Goal: Information Seeking & Learning: Check status

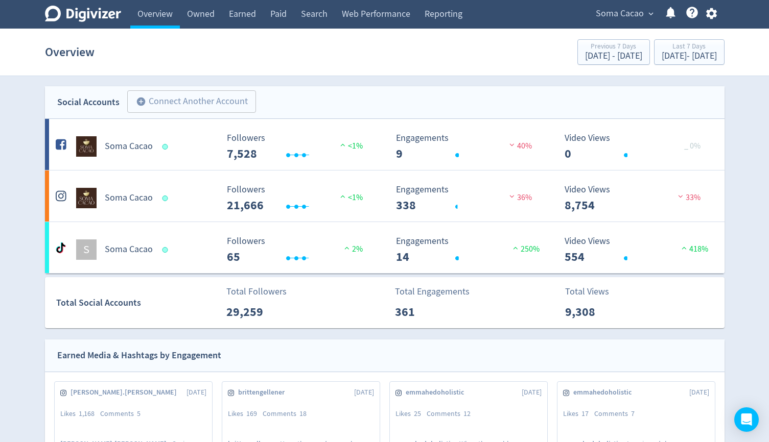
click at [629, 14] on span "Soma Cacao" at bounding box center [619, 14] width 48 height 16
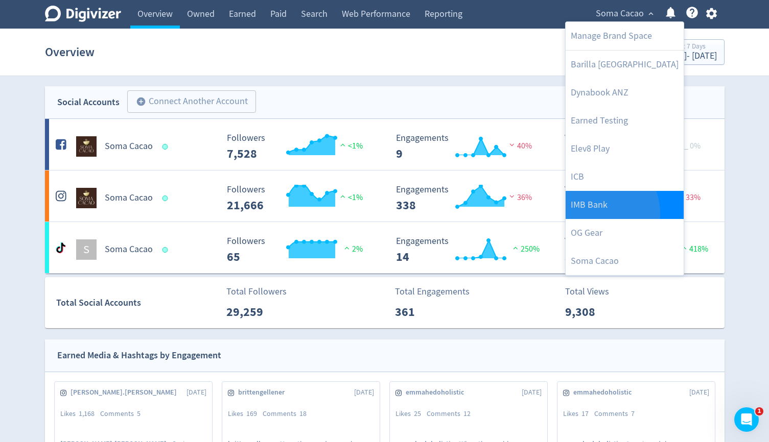
click at [595, 213] on link "IMB Bank" at bounding box center [624, 205] width 118 height 28
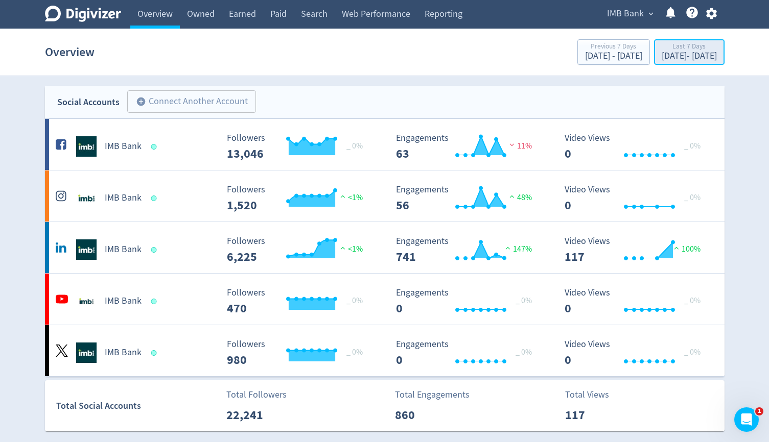
click at [661, 49] on div "Last 7 Days" at bounding box center [688, 47] width 55 height 9
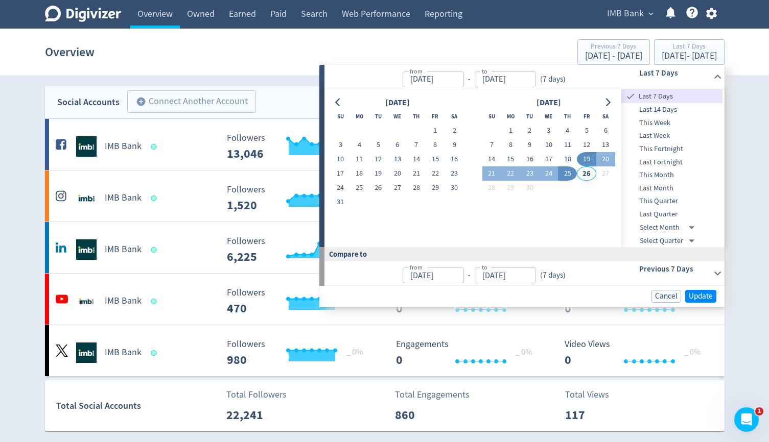
click at [282, 75] on section "Overview Previous 7 Days Sep 12, 2025 - Sep 18, 2025 Last 7 Days Sep 19, 2025 -…" at bounding box center [384, 52] width 769 height 47
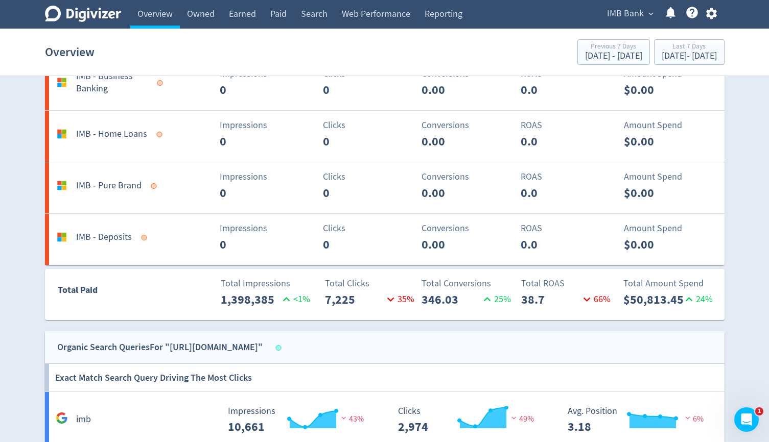
scroll to position [1214, 0]
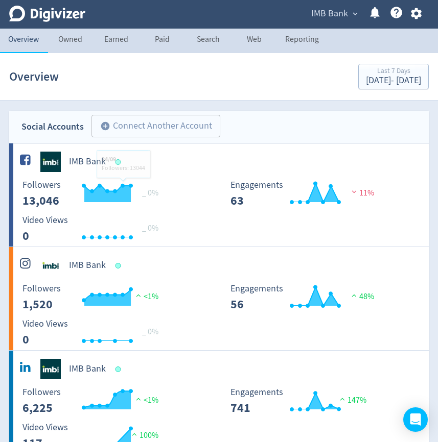
click at [347, 12] on span "IMB Bank" at bounding box center [329, 14] width 37 height 16
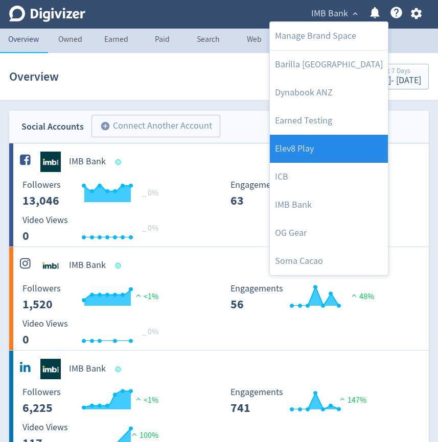
click at [349, 145] on link "Elev8 Play" at bounding box center [329, 149] width 118 height 28
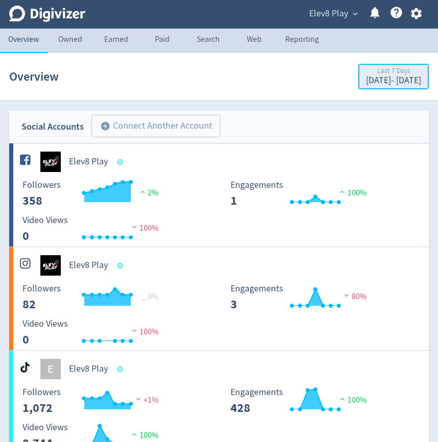
click at [369, 84] on div "[DATE] - [DATE]" at bounding box center [393, 80] width 55 height 9
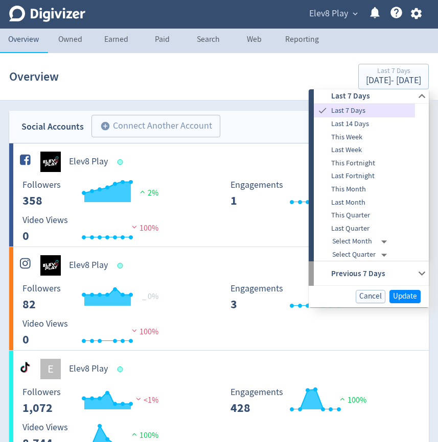
click at [288, 67] on div "Overview Last 7 Days [DATE] - [DATE]" at bounding box center [218, 76] width 419 height 33
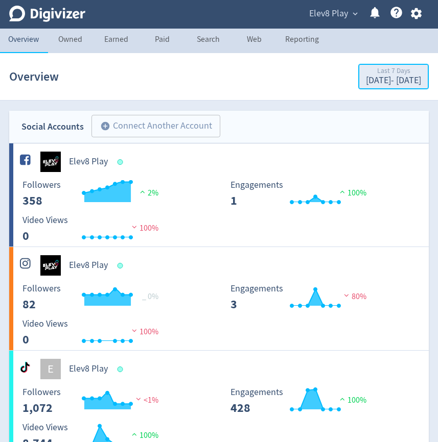
click at [358, 65] on button "Last 7 Days [DATE] - [DATE]" at bounding box center [393, 77] width 70 height 26
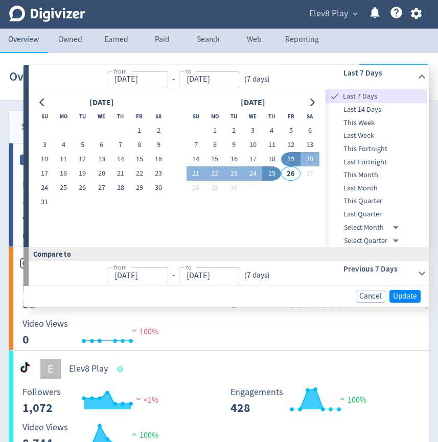
type input "[DATE]"
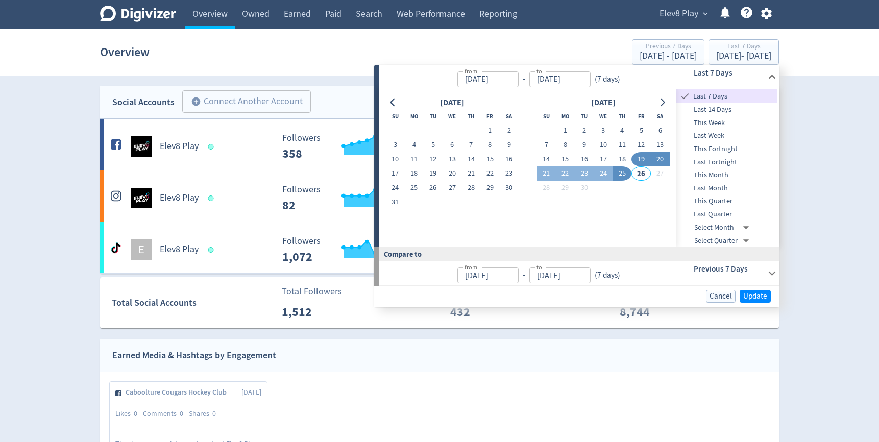
click at [437, 157] on button "20" at bounding box center [660, 159] width 19 height 14
type input "[DATE]"
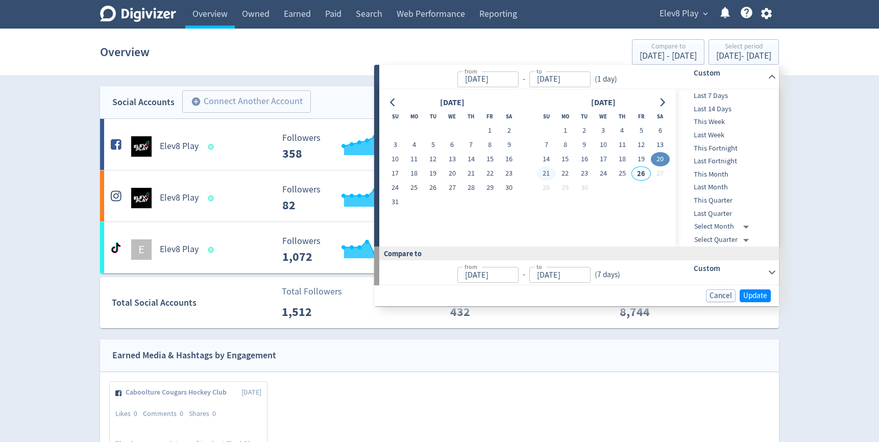
click at [437, 175] on button "21" at bounding box center [546, 173] width 19 height 14
type input "[DATE]"
click at [437, 176] on button "22" at bounding box center [565, 173] width 19 height 14
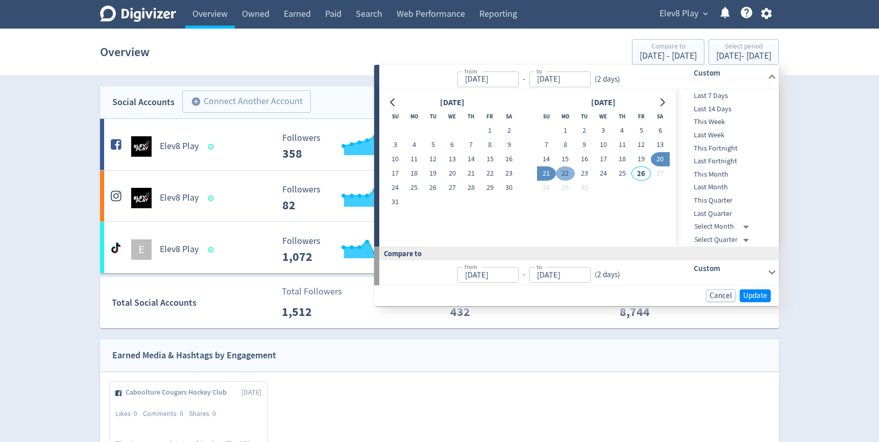
type input "[DATE]"
click at [437, 162] on button "20" at bounding box center [660, 159] width 19 height 14
type input "[DATE]"
click at [437, 171] on button "22" at bounding box center [565, 173] width 19 height 14
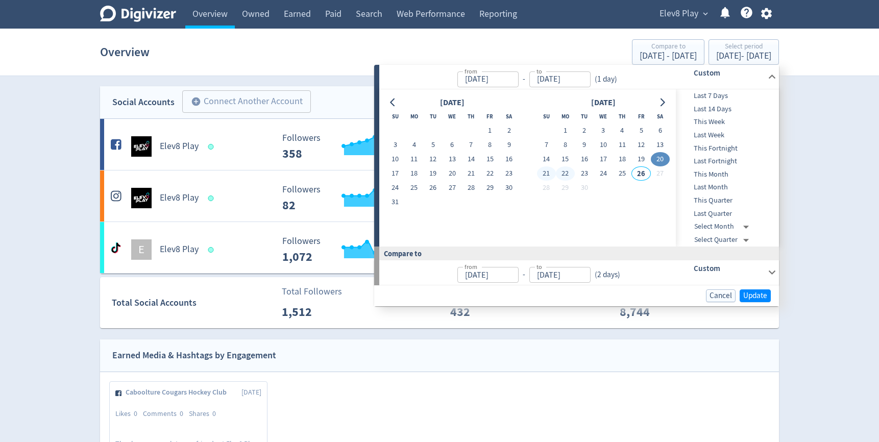
type input "[DATE]"
click at [437, 295] on span "Update" at bounding box center [756, 296] width 24 height 8
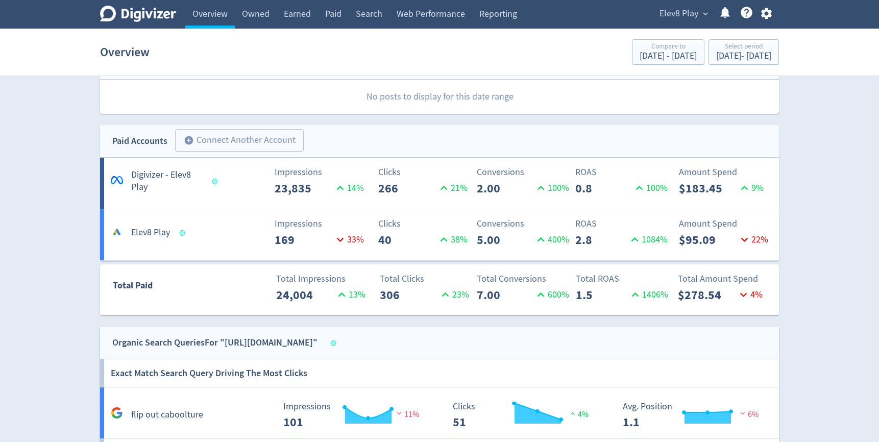
scroll to position [295, 0]
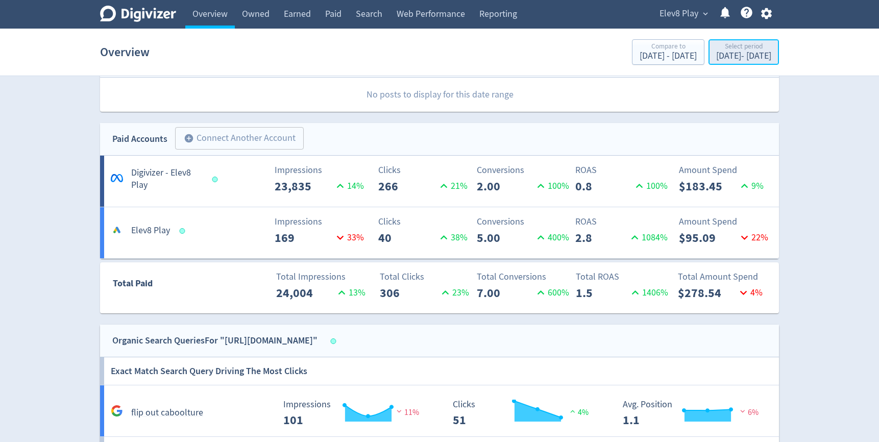
click at [437, 43] on div "Select period" at bounding box center [743, 47] width 55 height 9
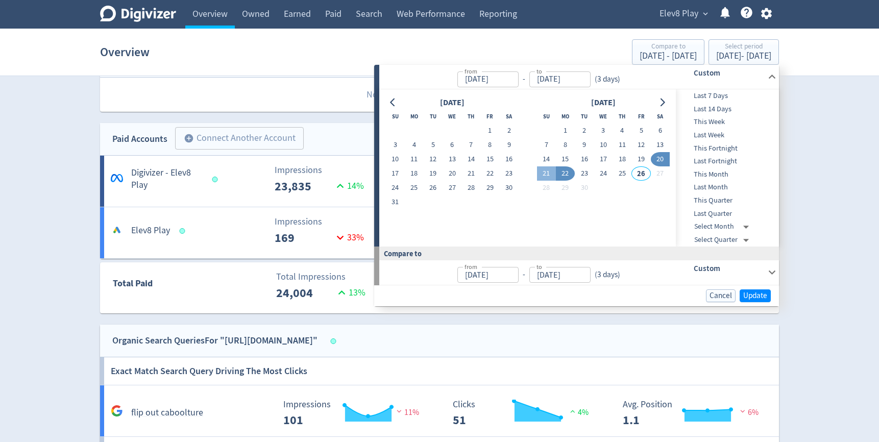
click at [437, 353] on div "Digivizer Logo [PERSON_NAME] Logo Overview Owned Earned Paid Search Web Perform…" at bounding box center [439, 211] width 879 height 1013
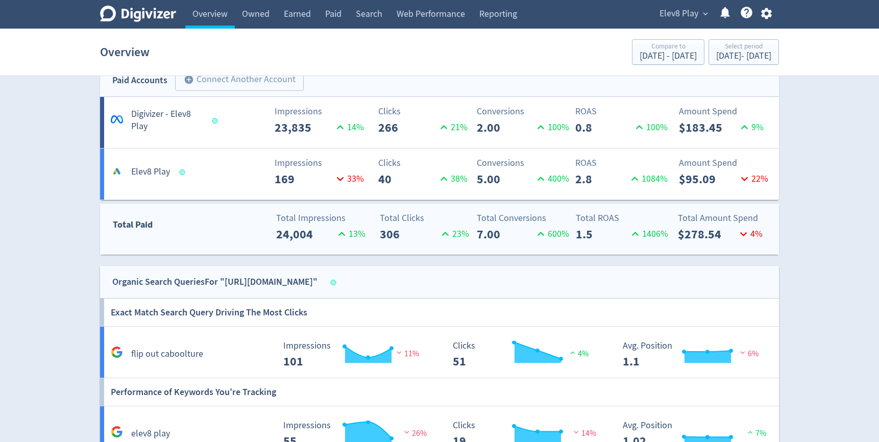
scroll to position [356, 0]
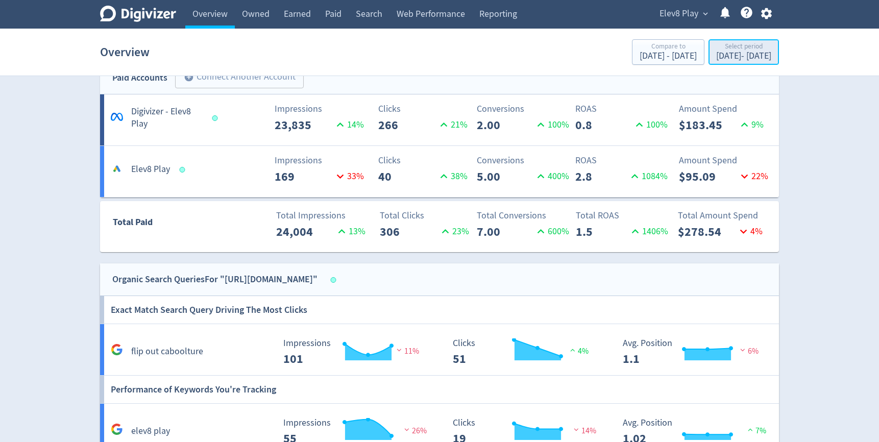
click at [437, 53] on div "[DATE] - [DATE]" at bounding box center [743, 56] width 55 height 9
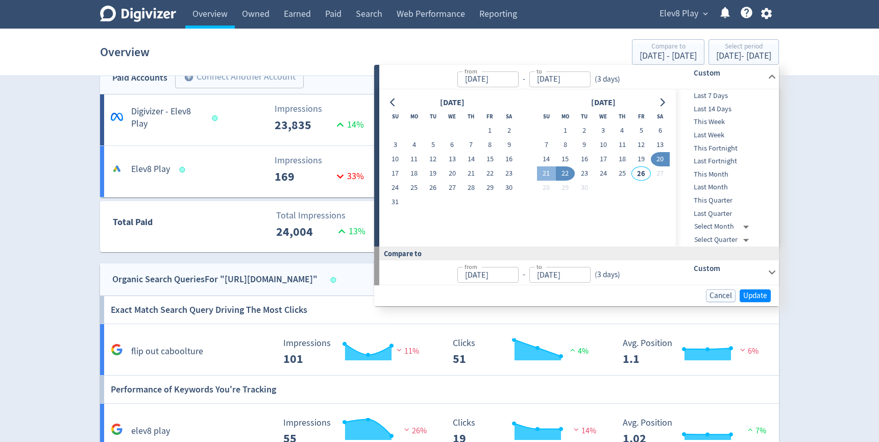
click at [437, 160] on button "20" at bounding box center [660, 159] width 19 height 14
click at [437, 173] on button "21" at bounding box center [546, 173] width 19 height 14
type input "[DATE]"
click at [437, 293] on button "Update" at bounding box center [755, 296] width 31 height 13
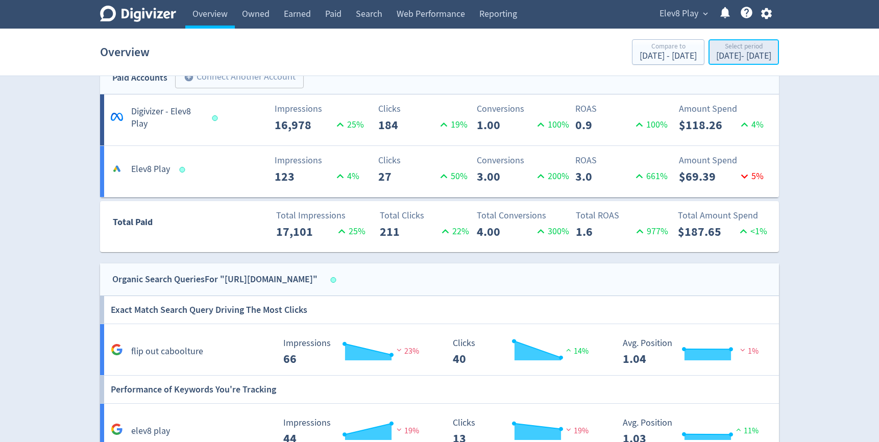
click at [437, 57] on div "[DATE] - [DATE]" at bounding box center [743, 56] width 55 height 9
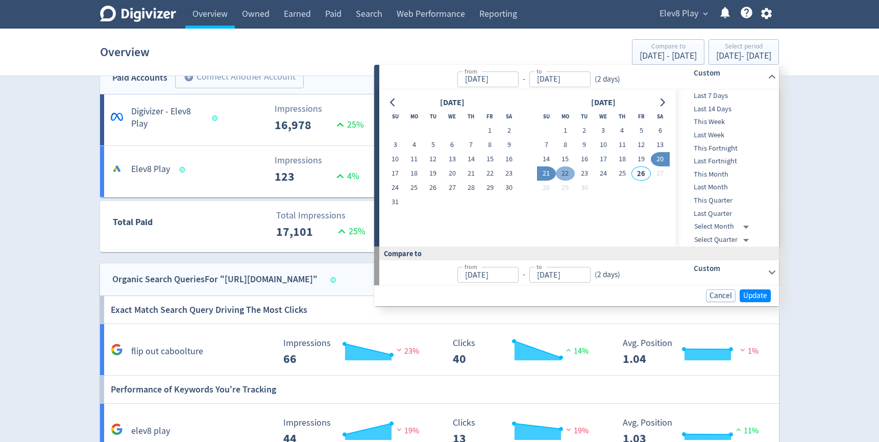
click at [437, 171] on button "22" at bounding box center [565, 173] width 19 height 14
type input "[DATE]"
click at [437, 173] on button "25" at bounding box center [622, 173] width 19 height 14
type input "[DATE]"
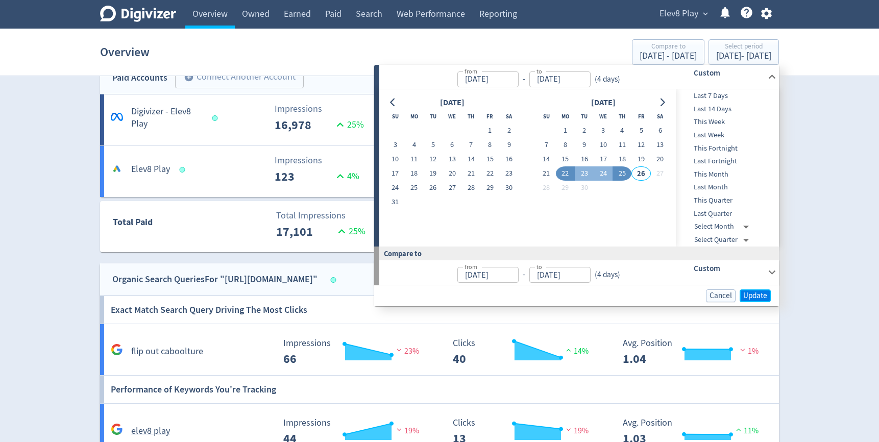
click at [437, 293] on span "Update" at bounding box center [756, 296] width 24 height 8
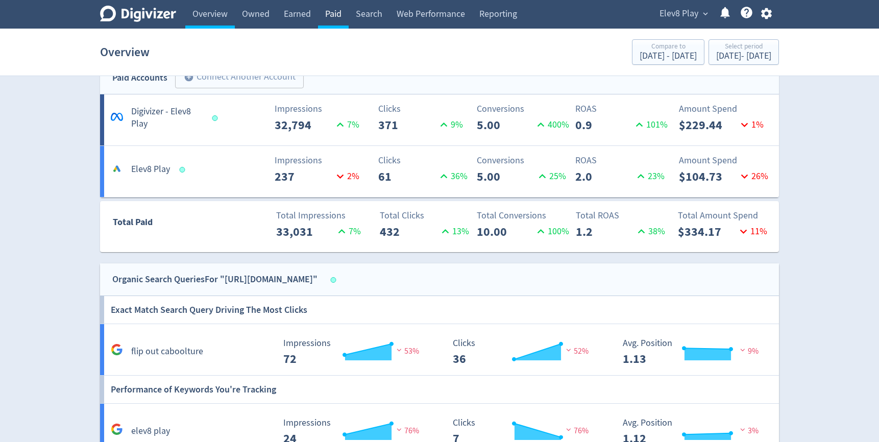
click at [333, 11] on link "Paid" at bounding box center [333, 14] width 31 height 29
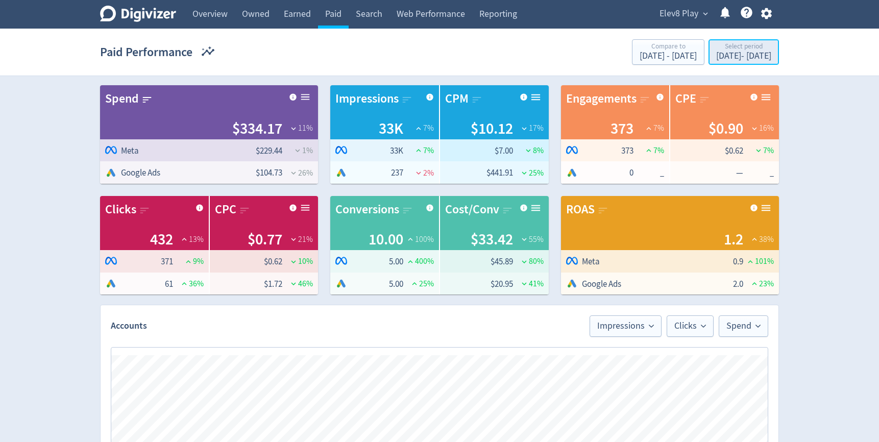
click at [437, 49] on div "Select period" at bounding box center [743, 47] width 55 height 9
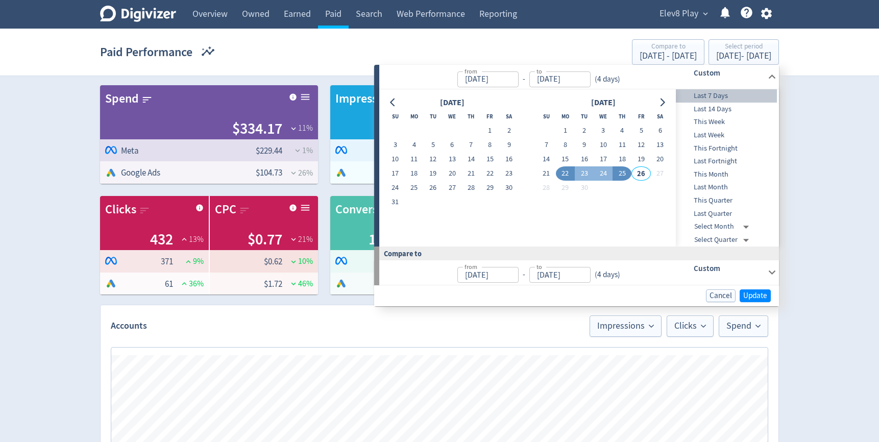
click at [437, 97] on span "Last 7 Days" at bounding box center [726, 95] width 101 height 11
type input "[DATE]"
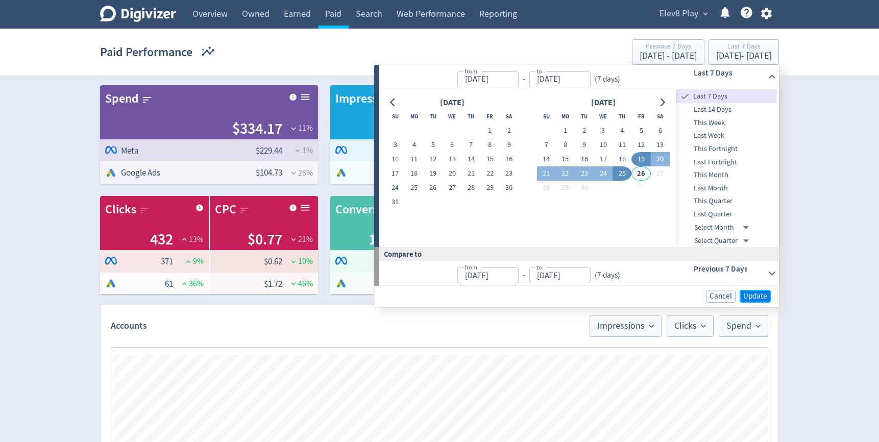
click at [437, 297] on span "Update" at bounding box center [756, 297] width 24 height 8
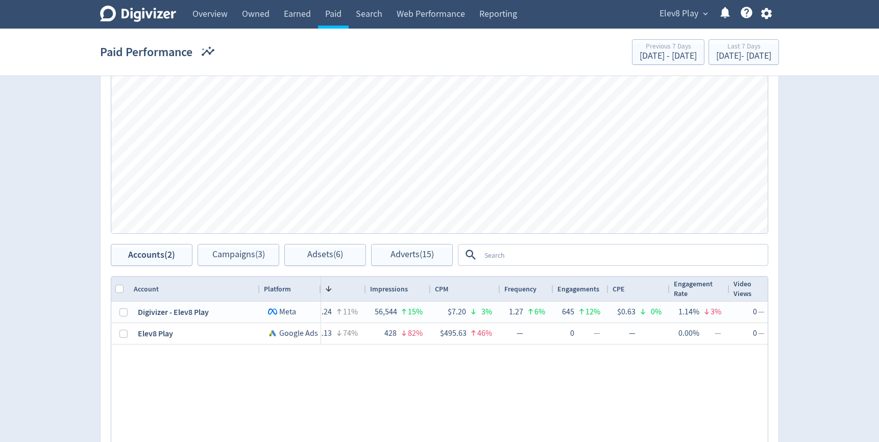
scroll to position [321, 0]
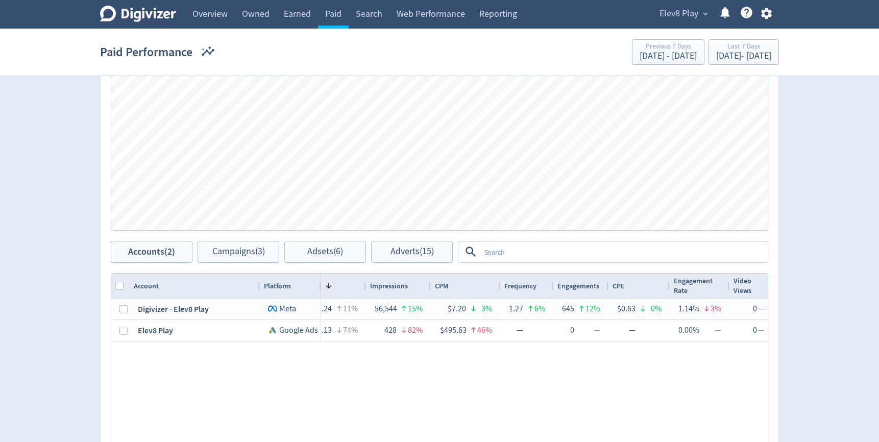
click at [437, 252] on textarea at bounding box center [624, 252] width 286 height 19
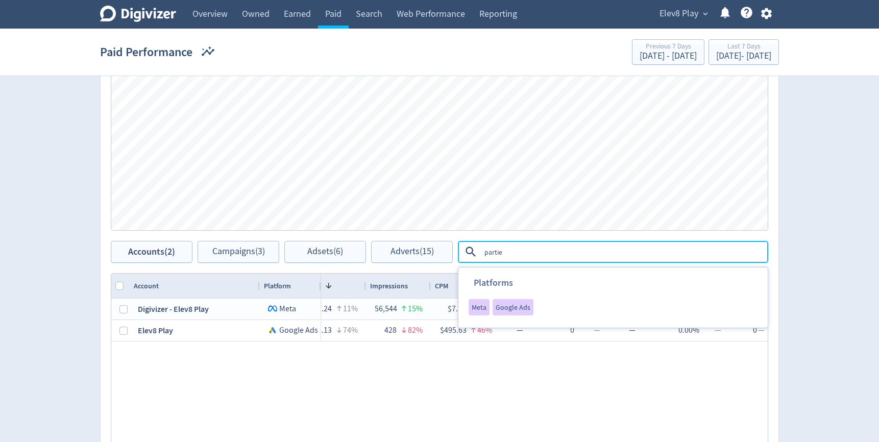
type textarea "parties"
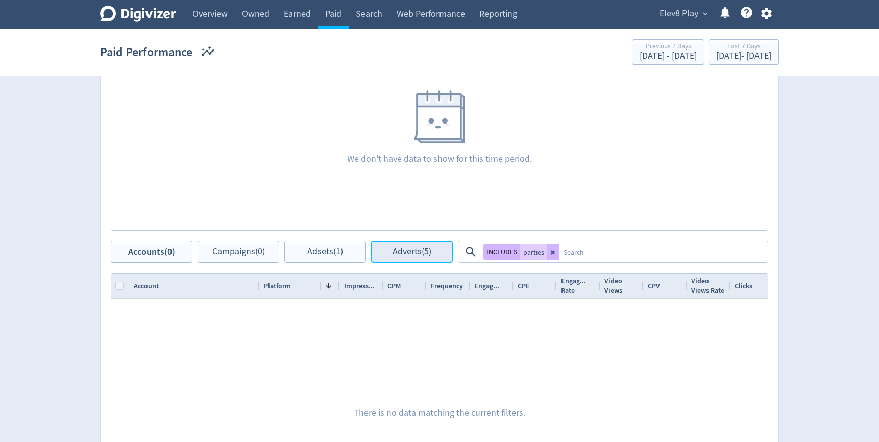
click at [434, 246] on button "Adverts (5)" at bounding box center [412, 252] width 82 height 22
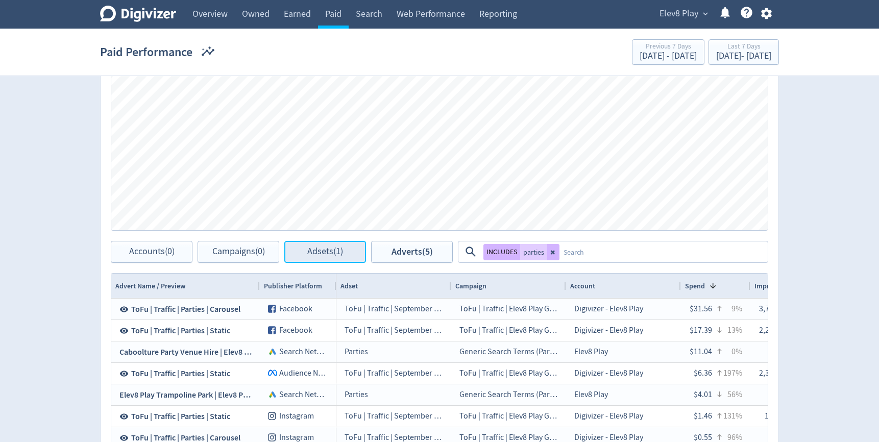
click at [311, 254] on span "Adsets (1)" at bounding box center [325, 252] width 36 height 10
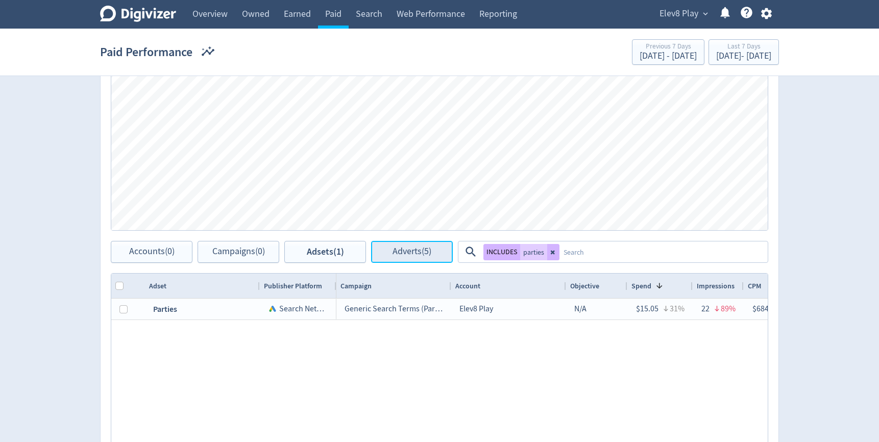
click at [404, 259] on button "Adverts (5)" at bounding box center [412, 252] width 82 height 22
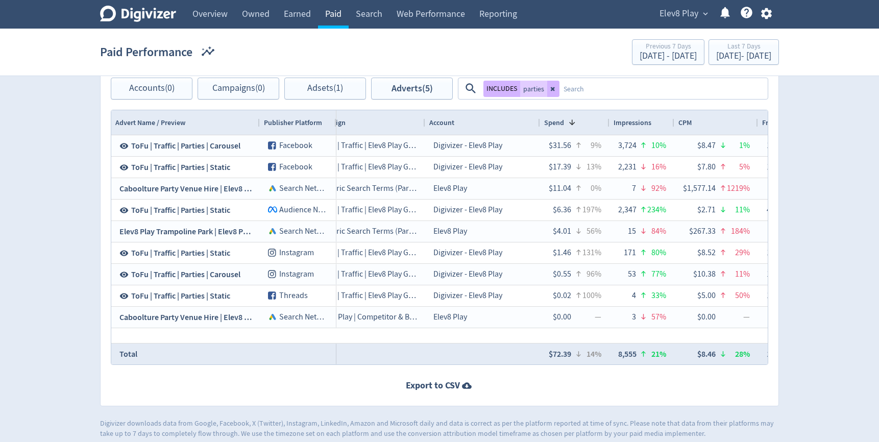
click at [334, 15] on link "Paid" at bounding box center [333, 14] width 31 height 29
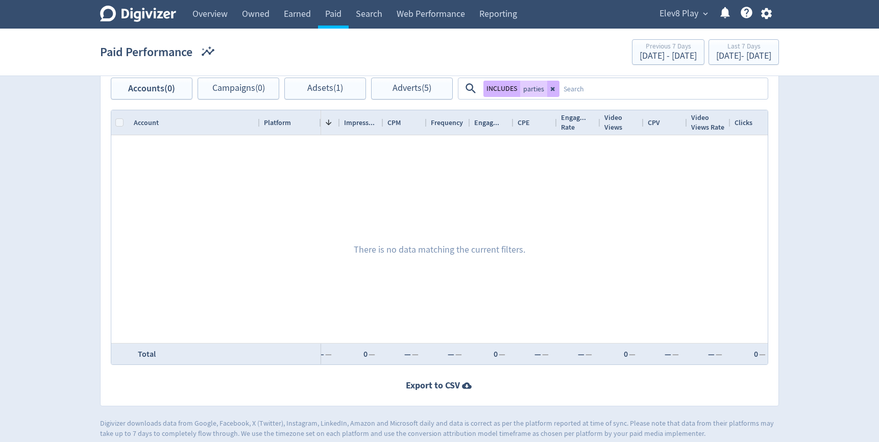
click at [437, 88] on icon at bounding box center [553, 89] width 6 height 6
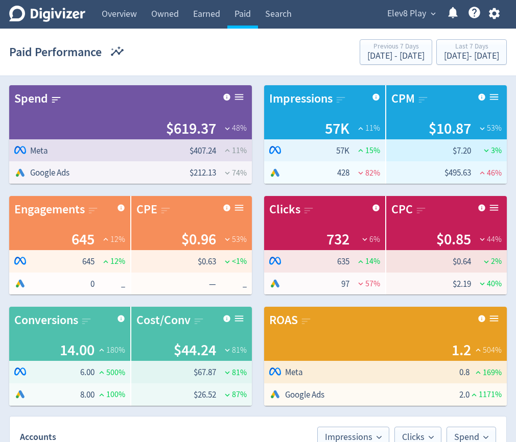
scroll to position [0, 25]
